Goal: Task Accomplishment & Management: Manage account settings

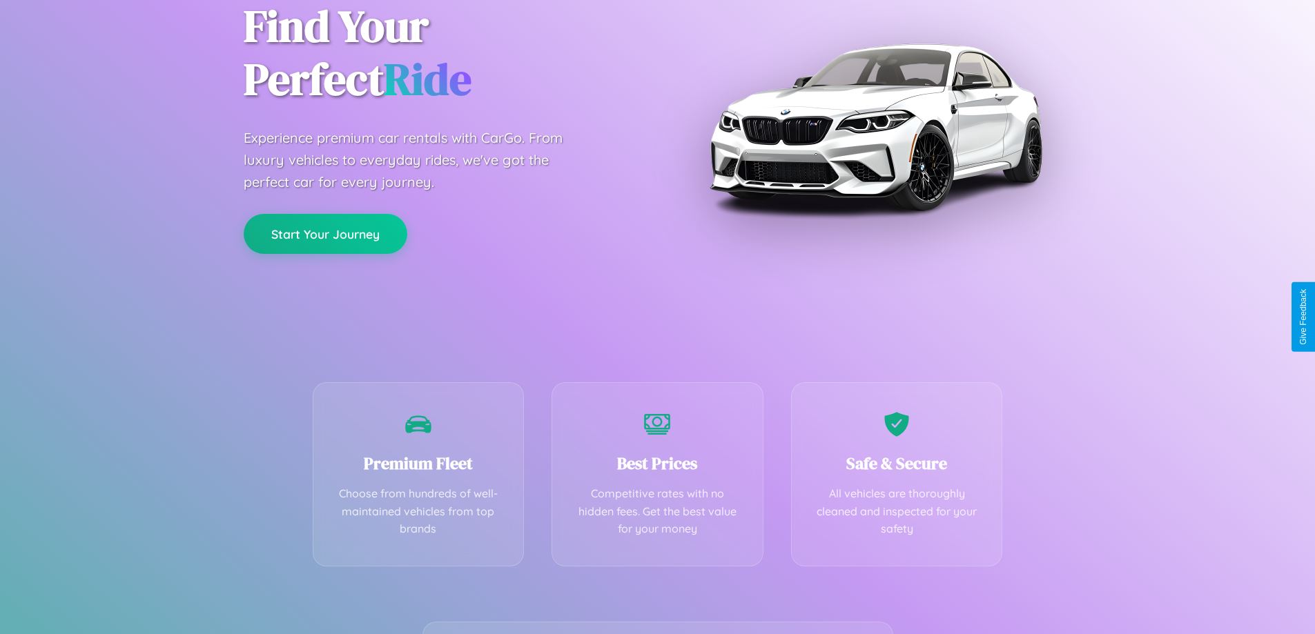
scroll to position [272, 0]
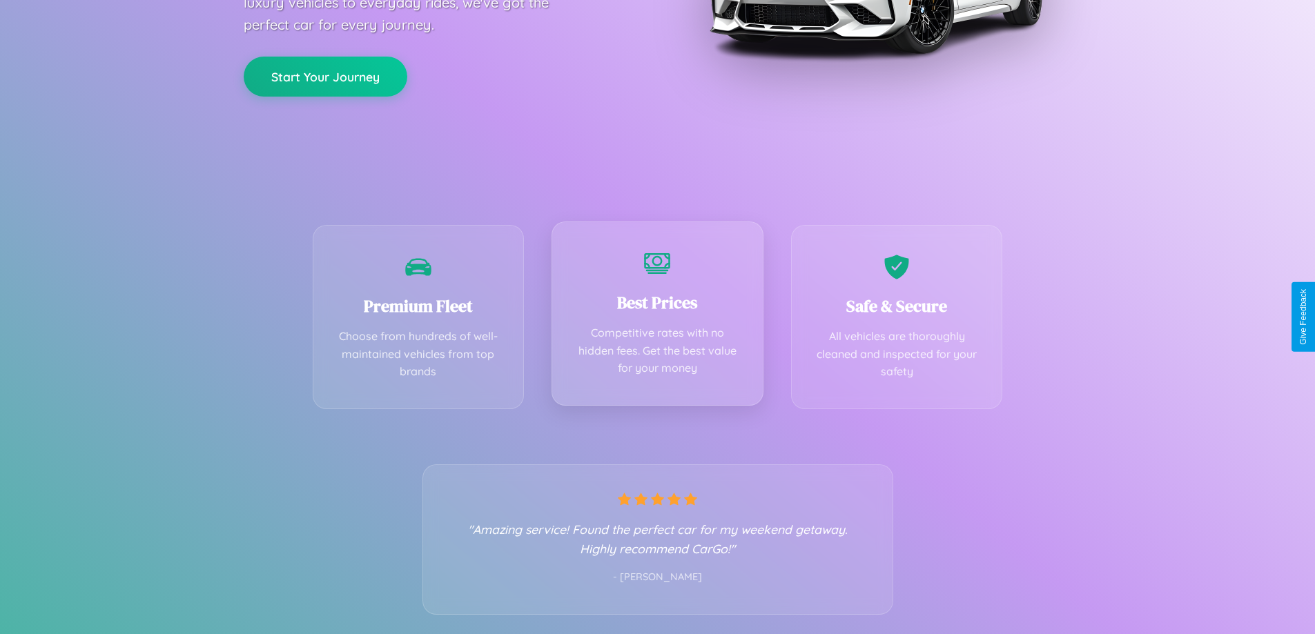
click at [657, 317] on div "Best Prices Competitive rates with no hidden fees. Get the best value for your …" at bounding box center [658, 314] width 212 height 184
click at [325, 75] on button "Start Your Journey" at bounding box center [326, 75] width 164 height 40
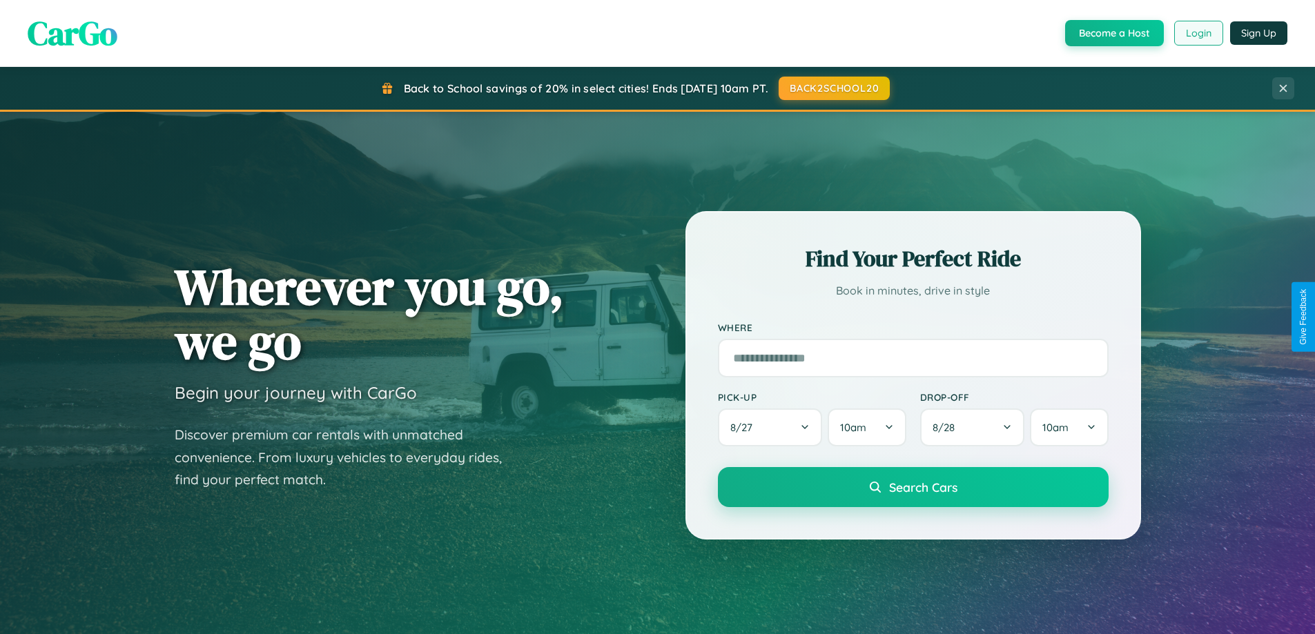
click at [1198, 33] on button "Login" at bounding box center [1198, 33] width 49 height 25
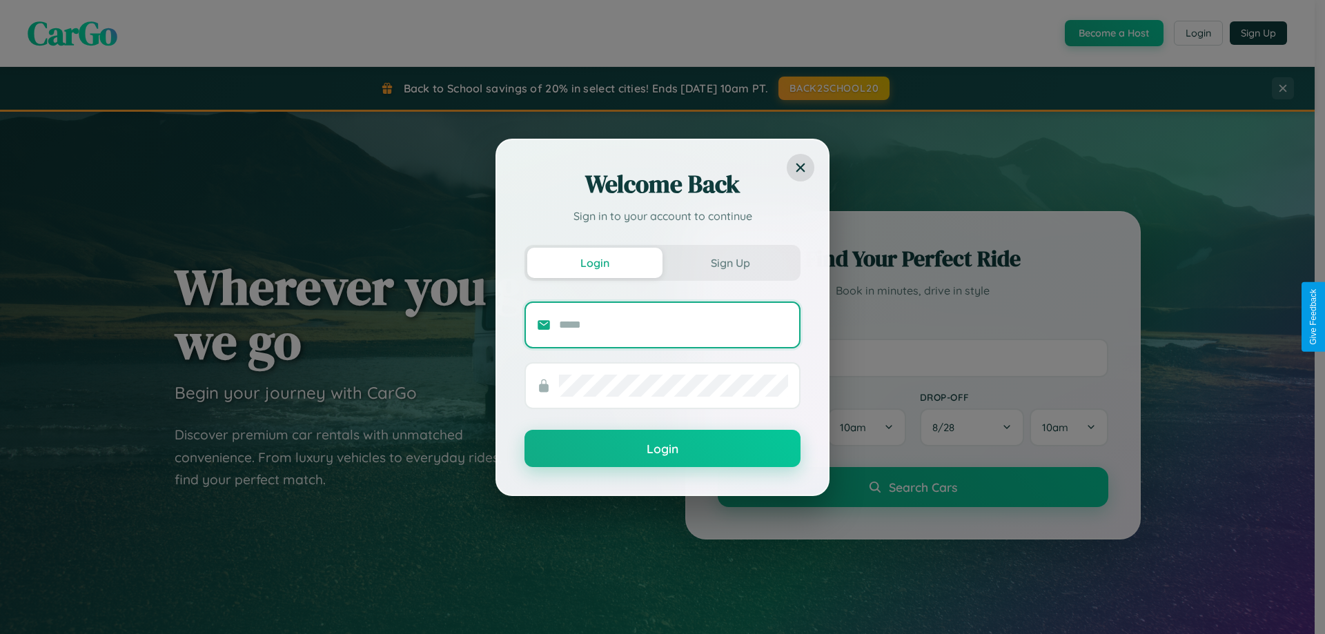
click at [674, 324] on input "text" at bounding box center [673, 325] width 229 height 22
type input "**********"
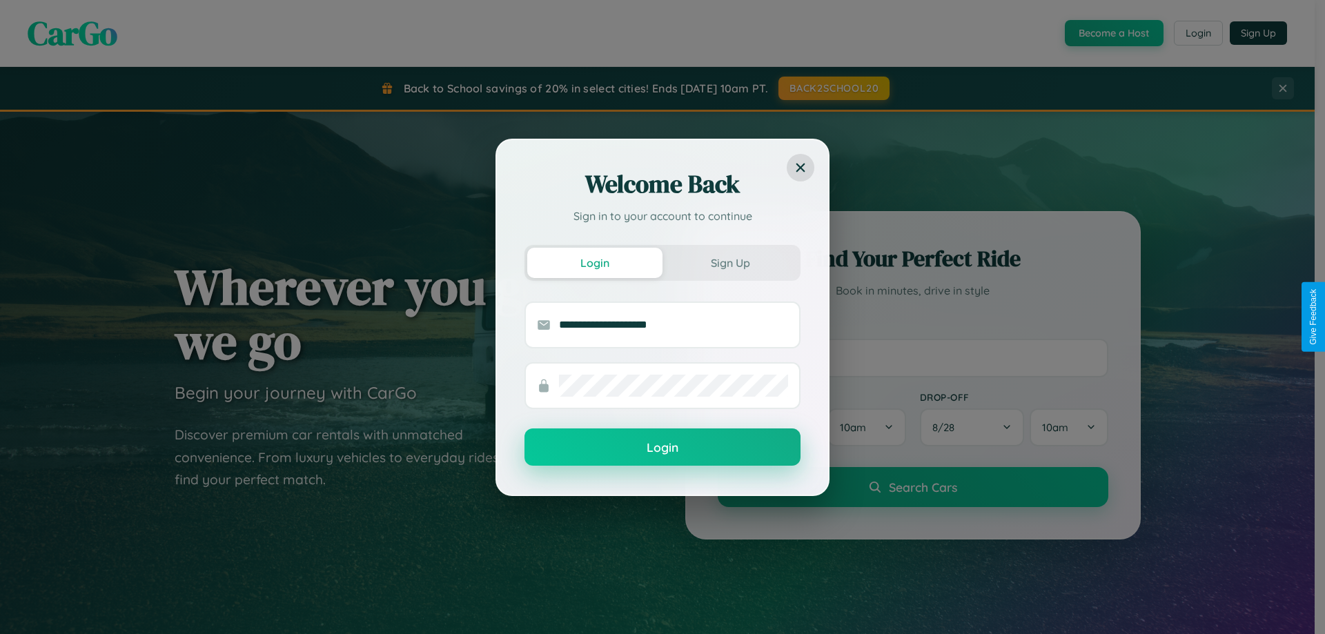
click at [663, 447] on button "Login" at bounding box center [663, 447] width 276 height 37
